Goal: Find contact information: Find contact information

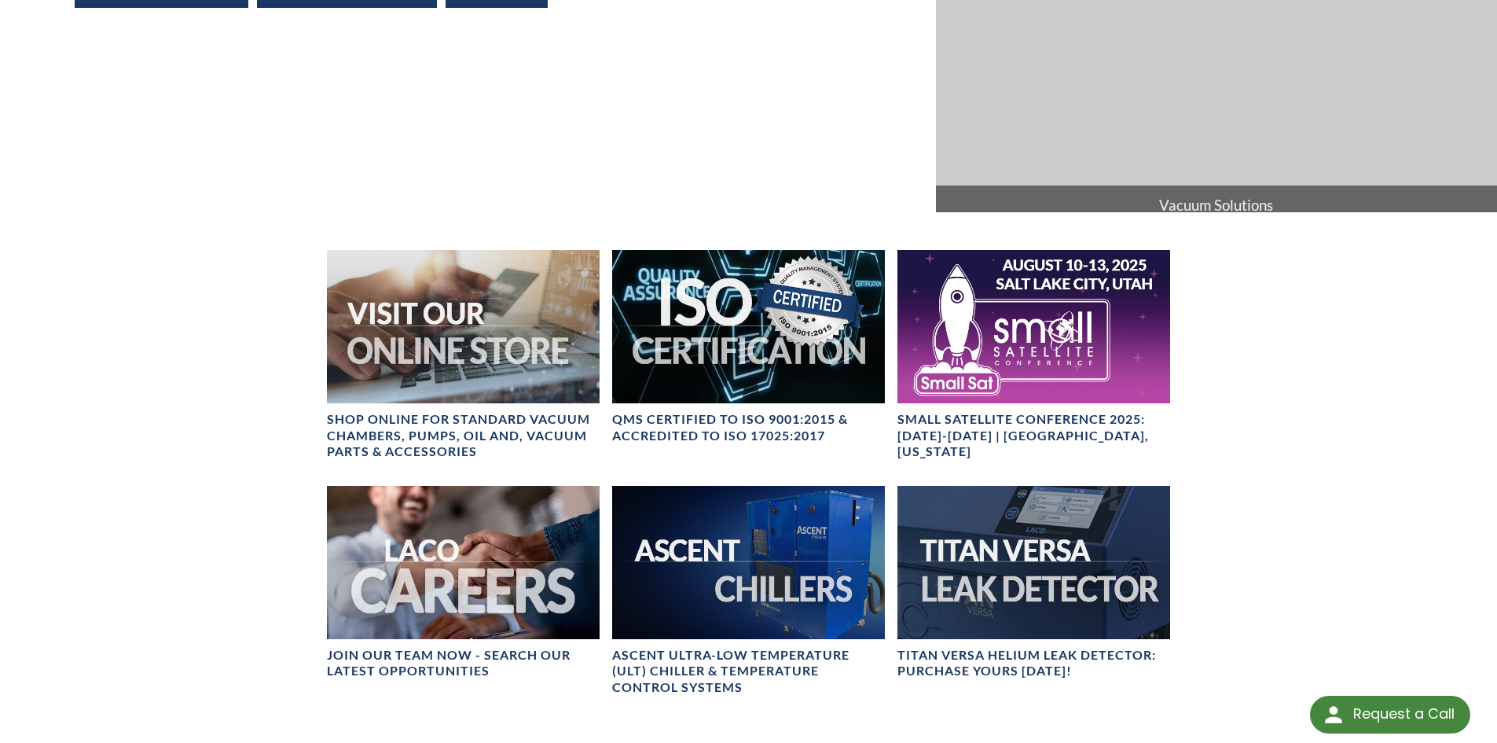
scroll to position [1255, 0]
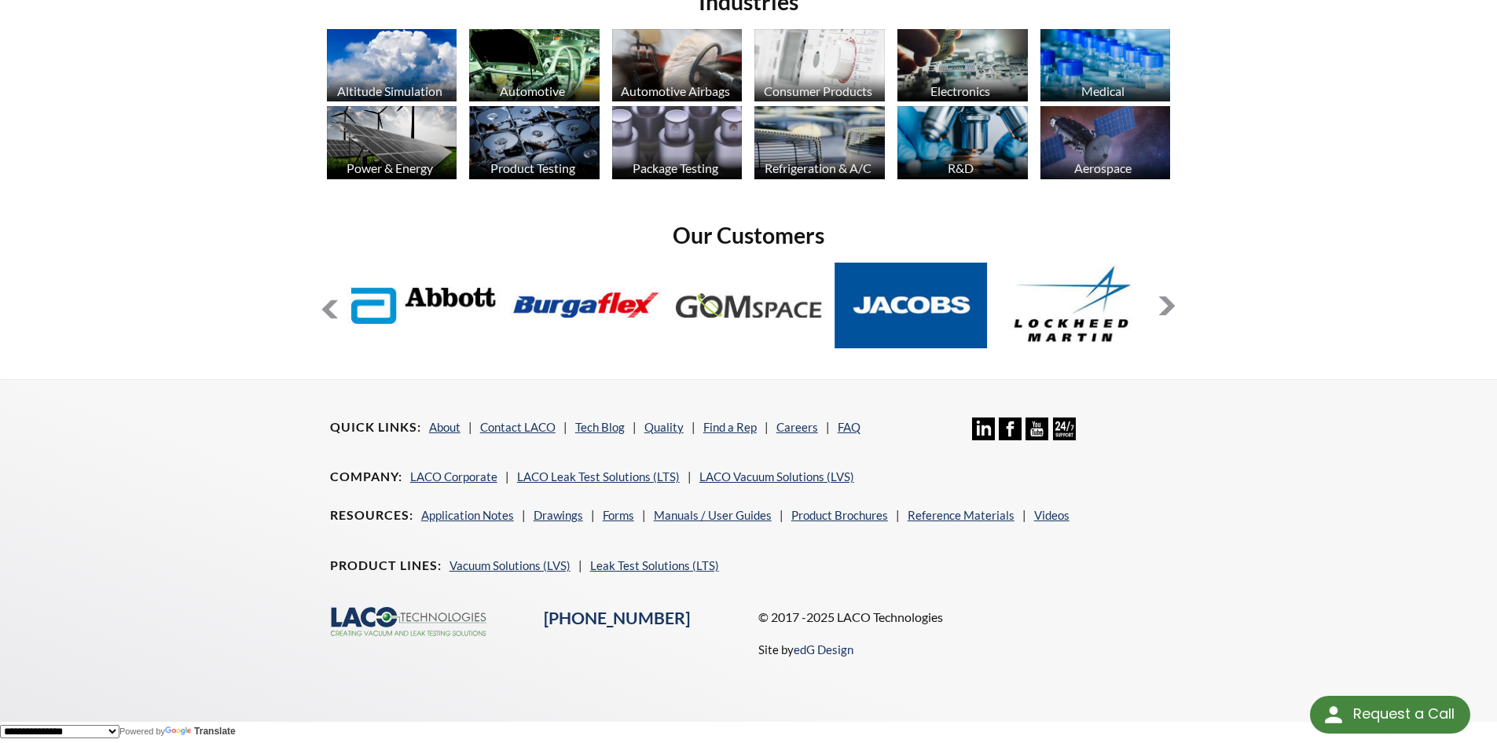
click at [985, 431] on icon at bounding box center [983, 428] width 23 height 23
click at [523, 428] on link "Contact LACO" at bounding box center [517, 427] width 75 height 14
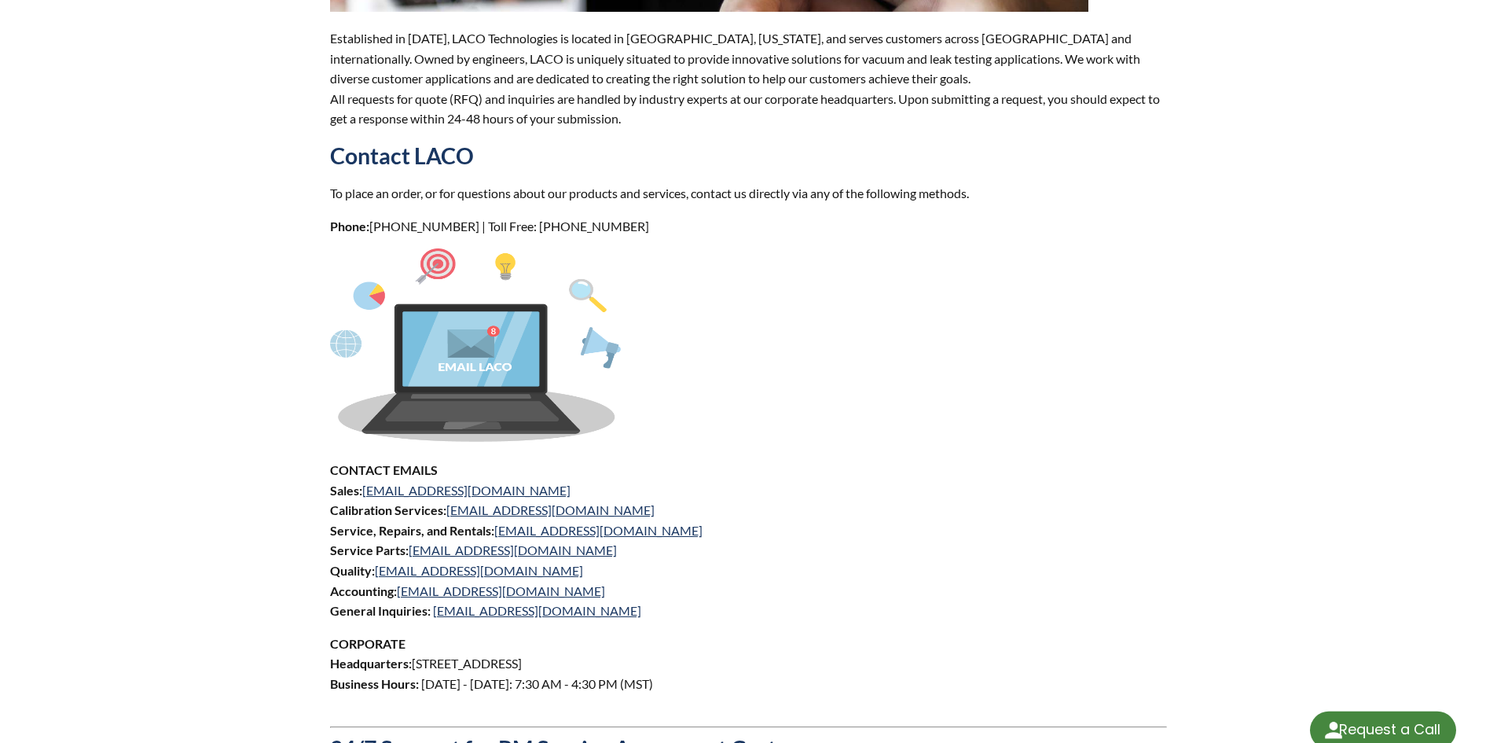
scroll to position [472, 0]
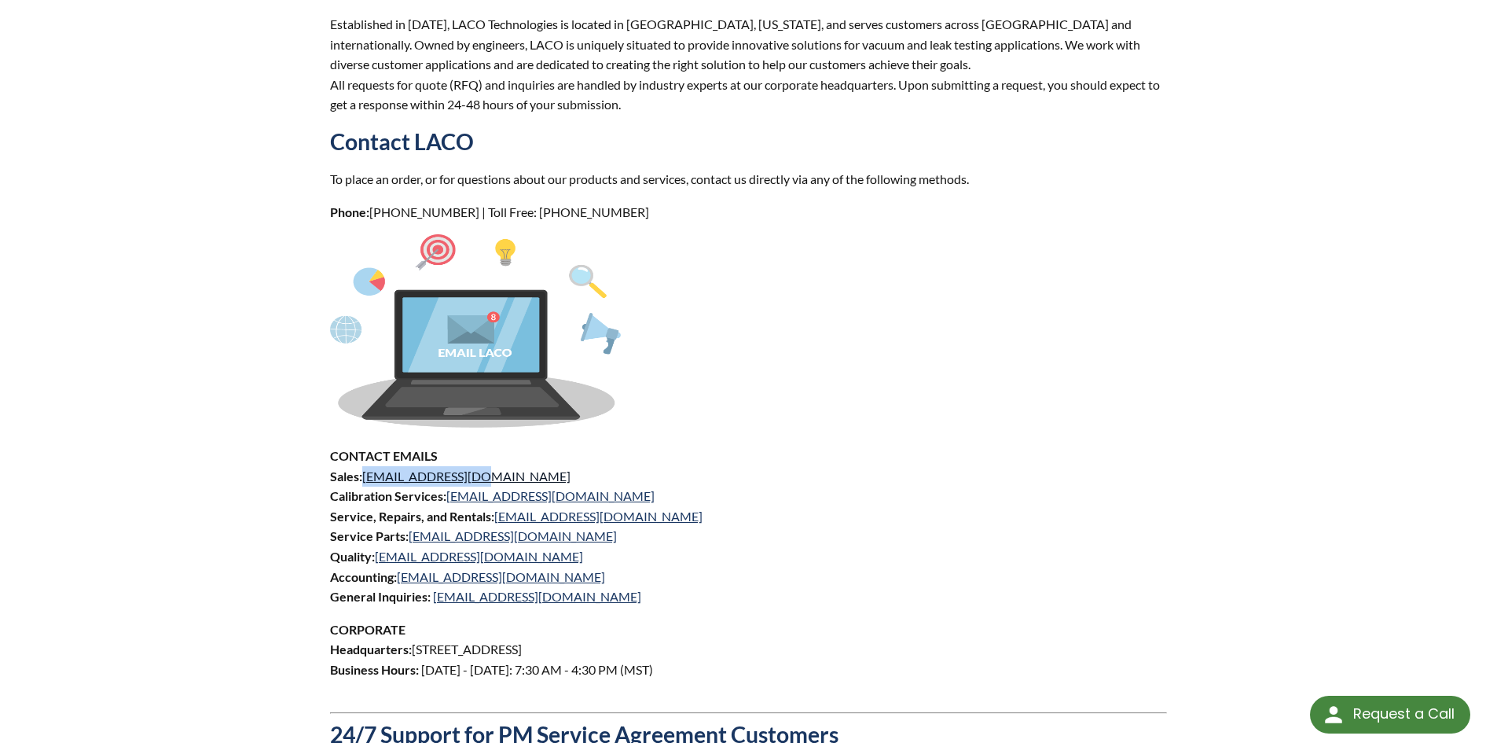
drag, startPoint x: 483, startPoint y: 472, endPoint x: 365, endPoint y: 480, distance: 117.4
click at [365, 480] on p "CONTACT EMAILS Sales: [EMAIL_ADDRESS][DOMAIN_NAME] Calibration Services: [EMAIL…" at bounding box center [749, 526] width 838 height 161
copy link "[EMAIL_ADDRESS][DOMAIN_NAME]"
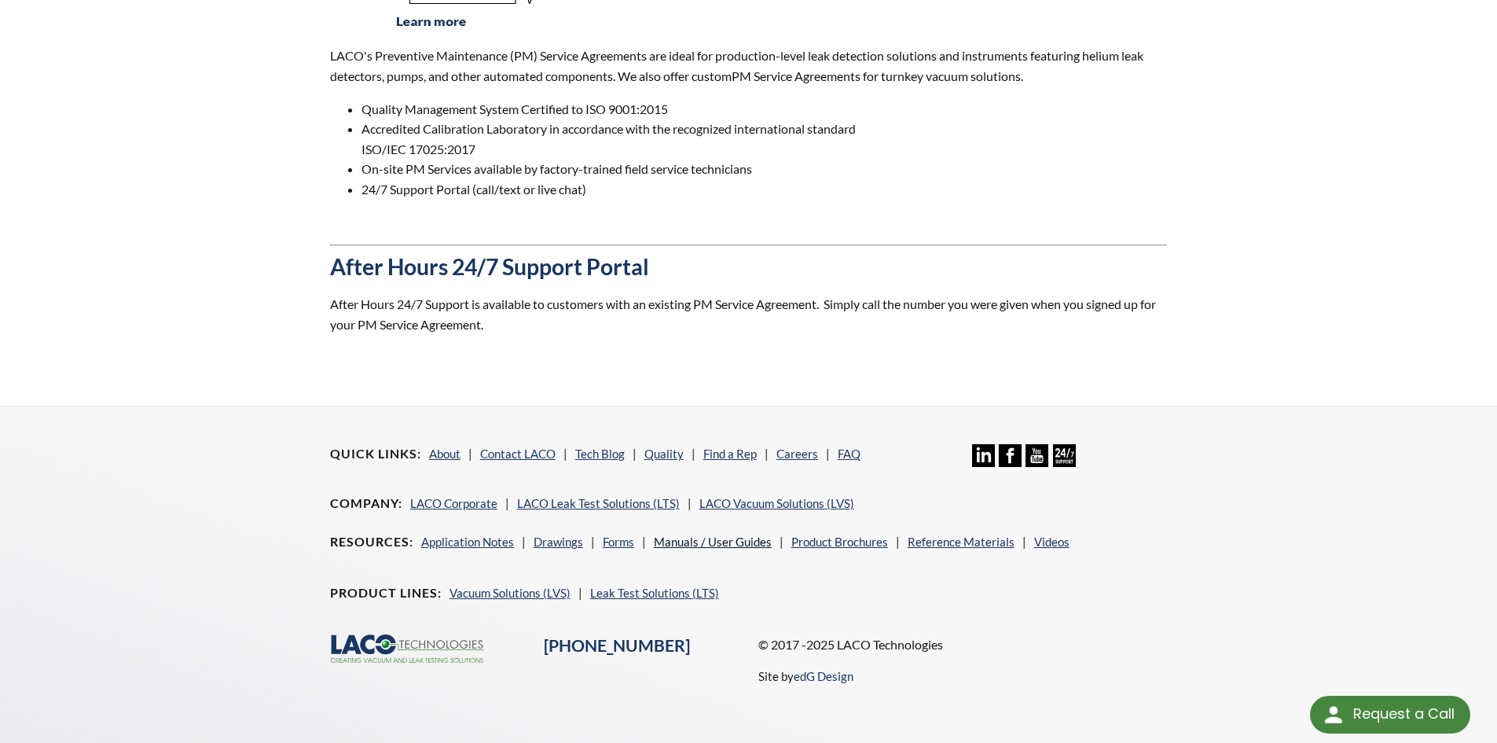
scroll to position [1391, 0]
